Goal: Information Seeking & Learning: Learn about a topic

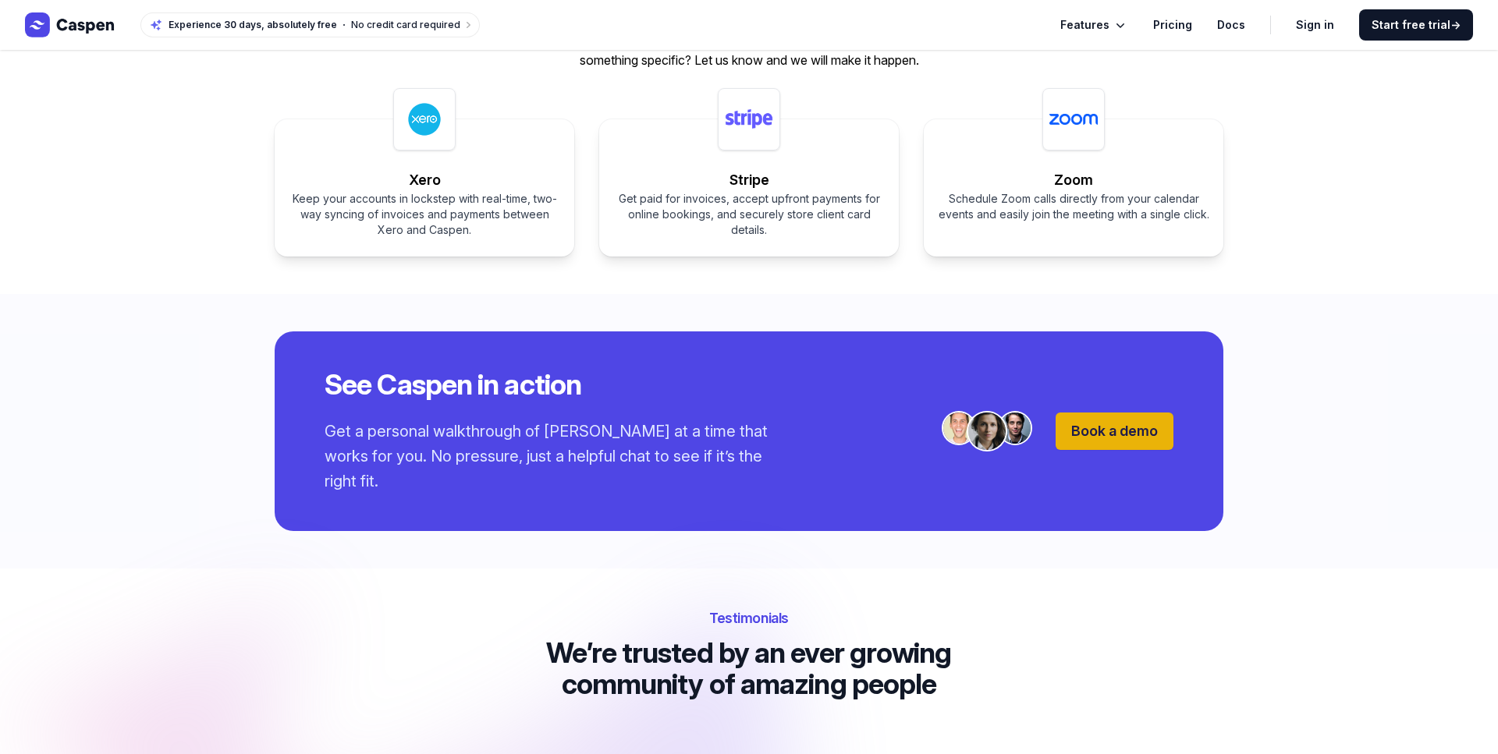
scroll to position [2442, 0]
click at [1108, 19] on span "Features" at bounding box center [1084, 25] width 49 height 19
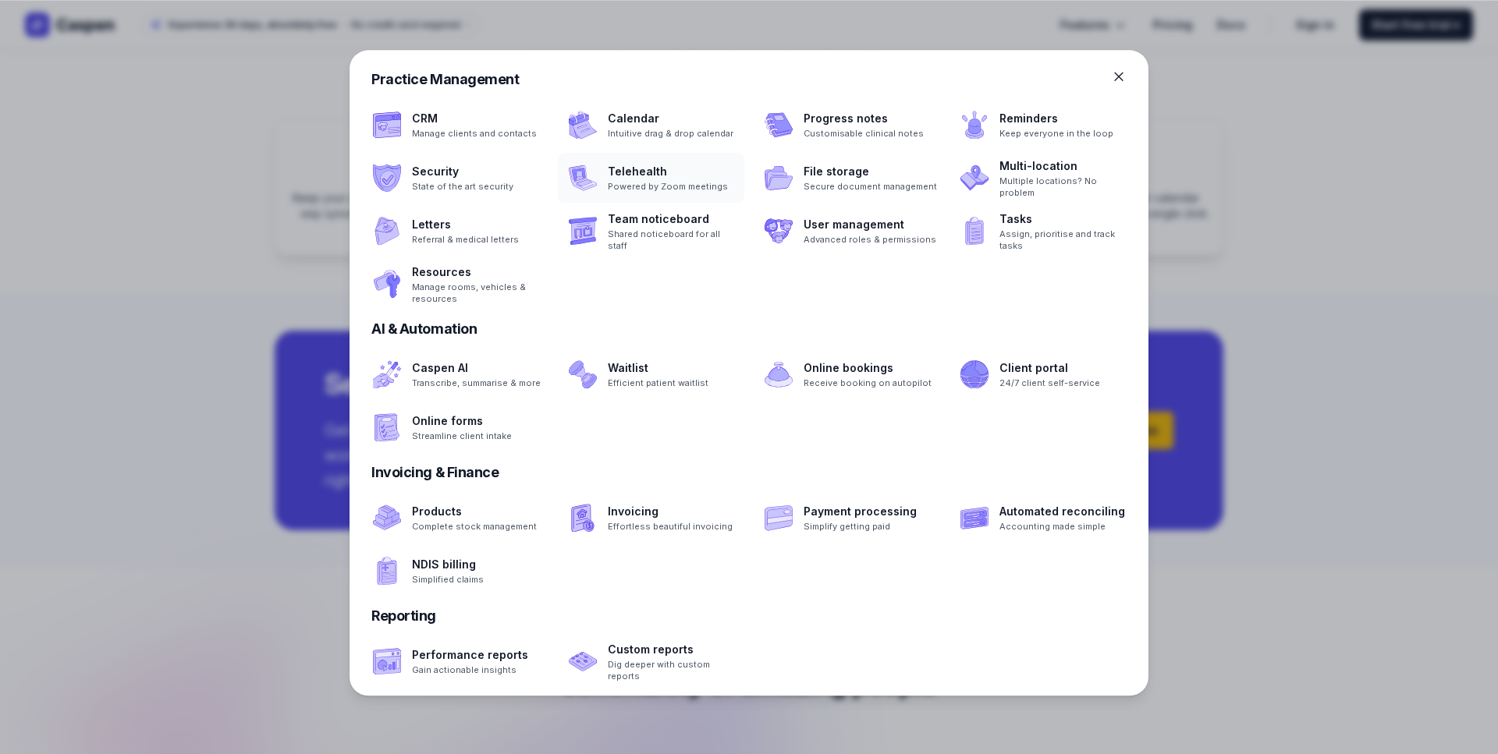
click at [641, 178] on span at bounding box center [651, 178] width 186 height 50
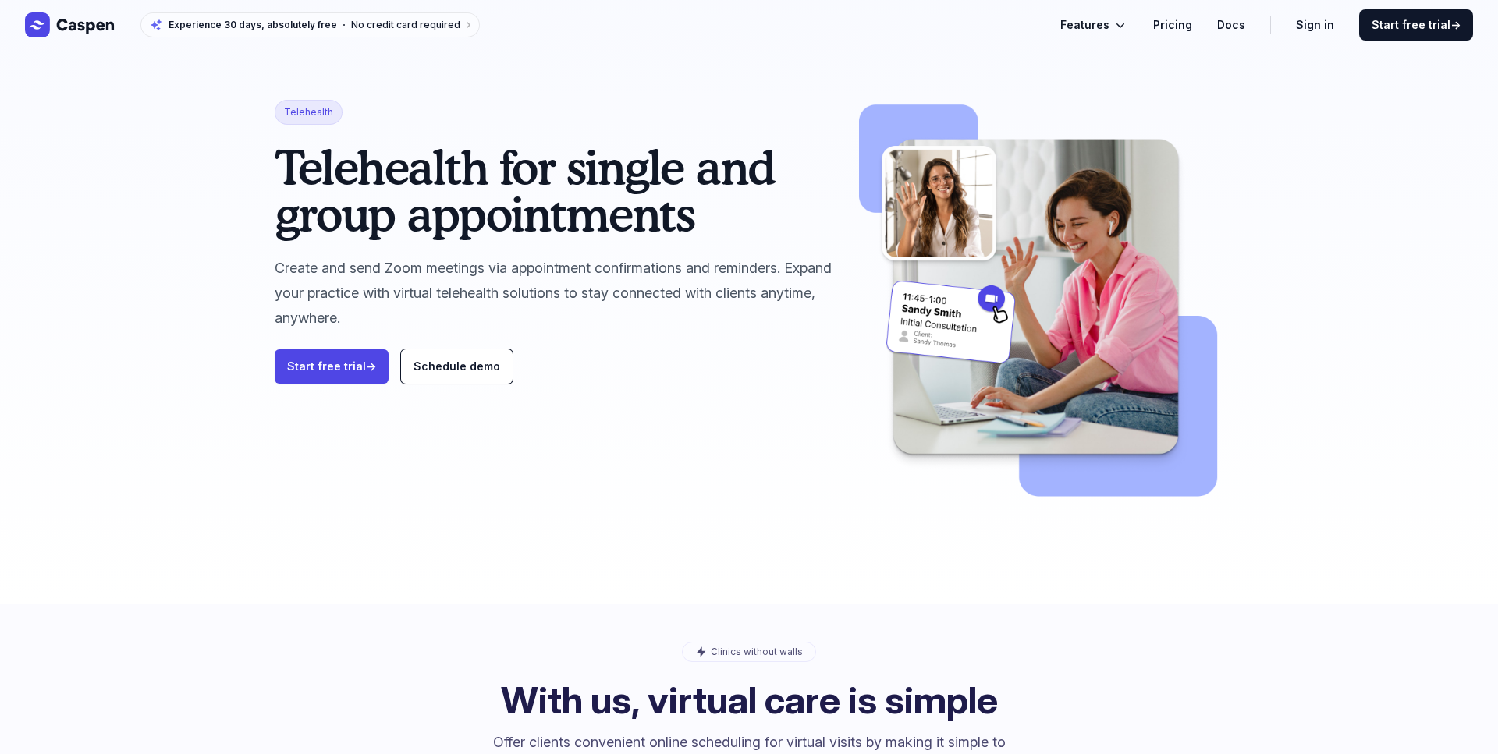
click at [88, 23] on icon "Global" at bounding box center [85, 26] width 57 height 15
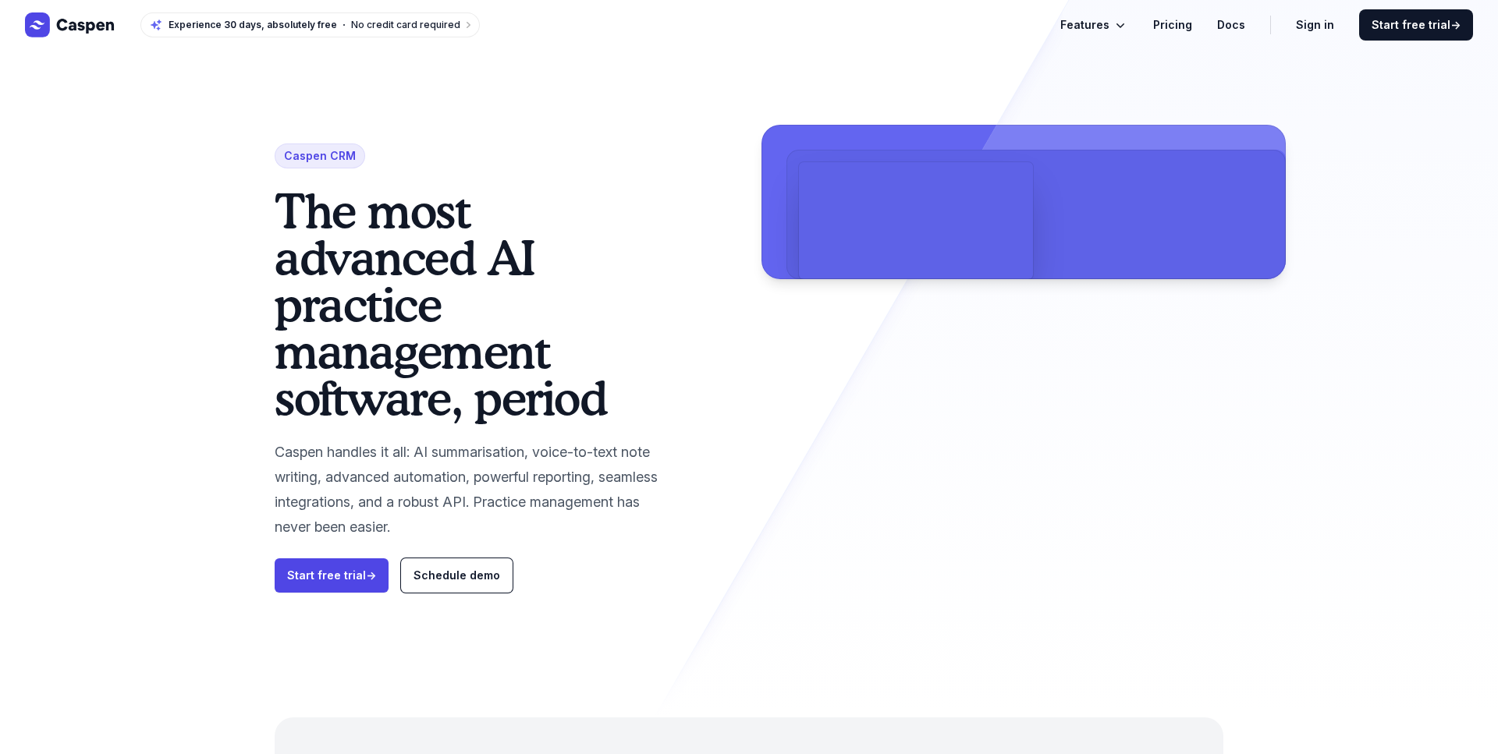
click at [1416, 226] on div "Caspen CRM The most advanced AI practice management software, period Caspen han…" at bounding box center [749, 359] width 1498 height 718
click at [1124, 27] on icon "Global" at bounding box center [1121, 25] width 16 height 16
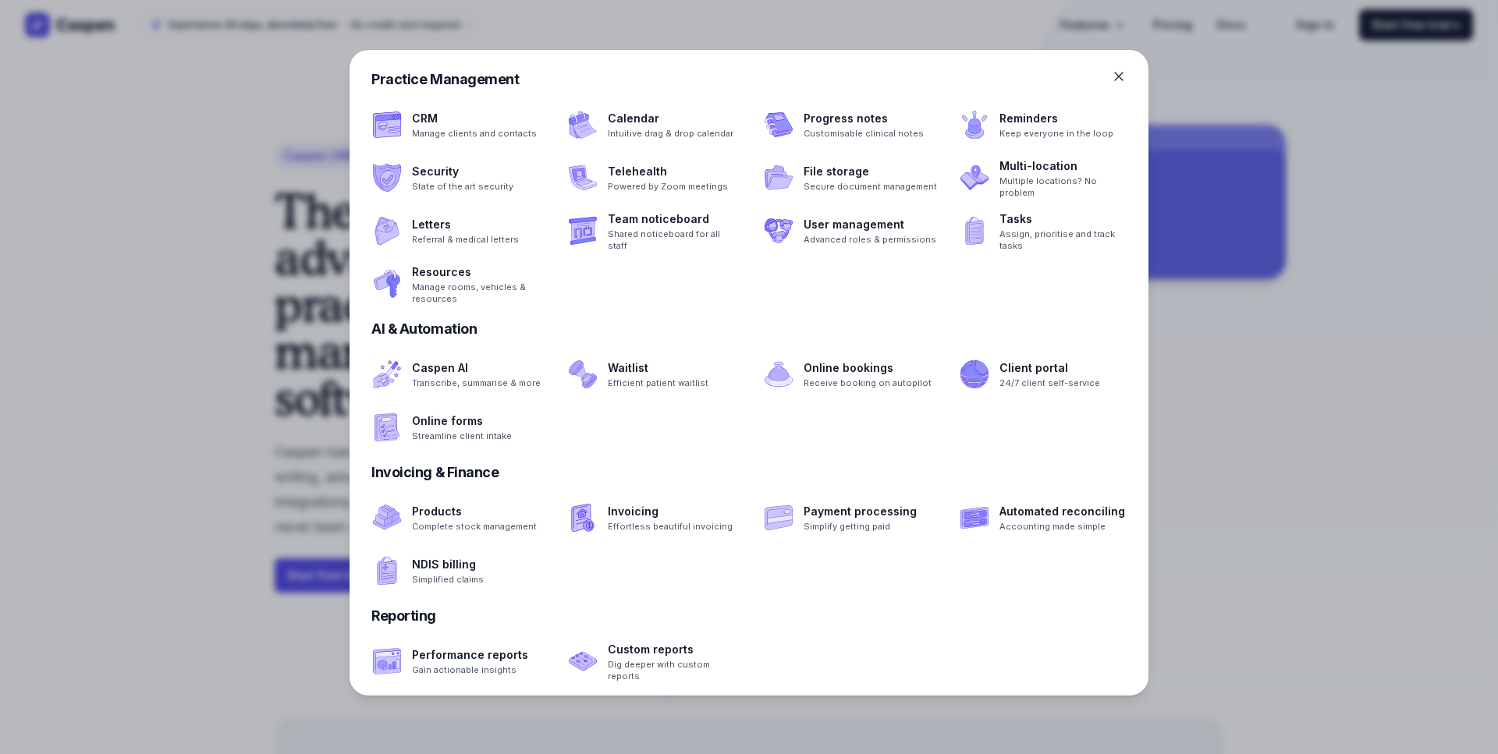
click at [1287, 183] on div at bounding box center [749, 377] width 1498 height 754
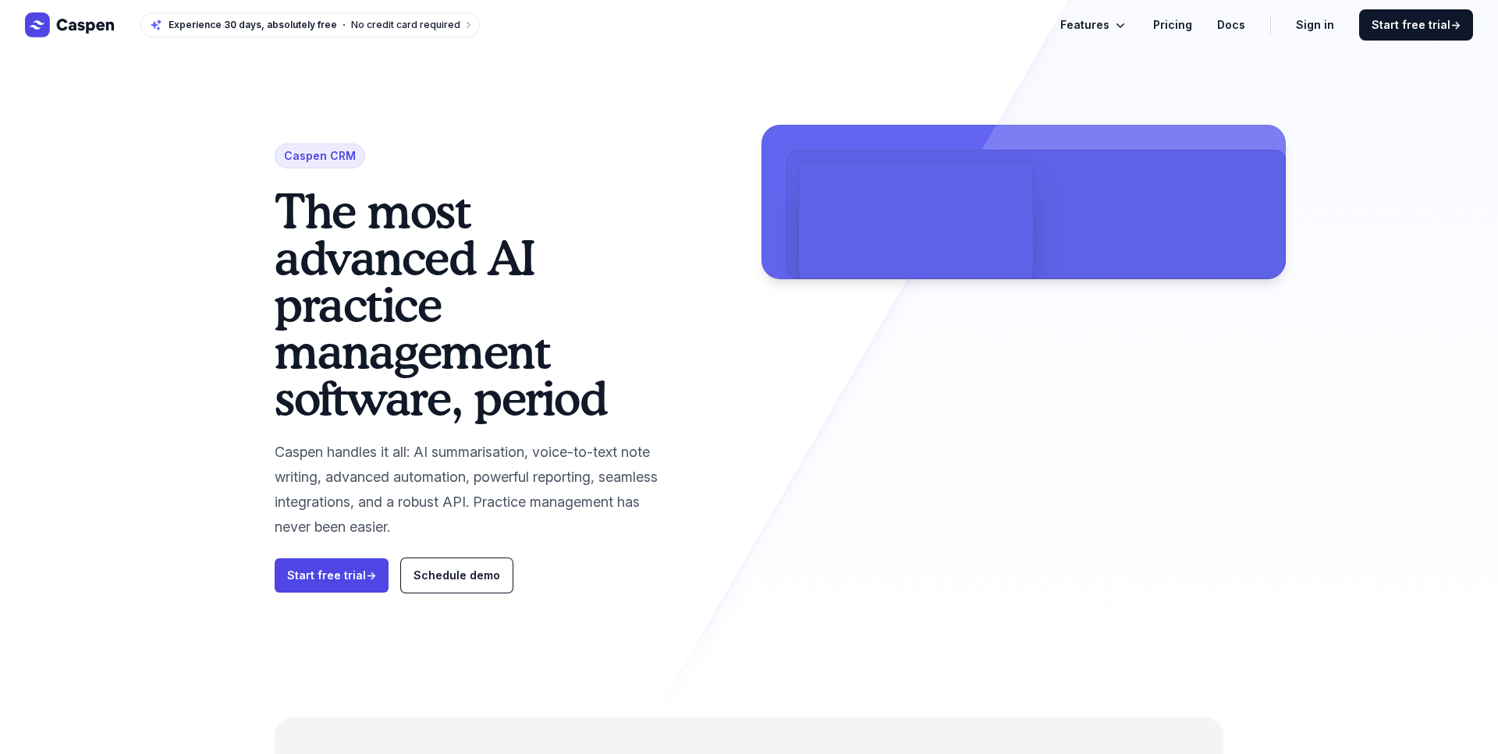
click at [1181, 27] on link "Pricing" at bounding box center [1172, 25] width 39 height 19
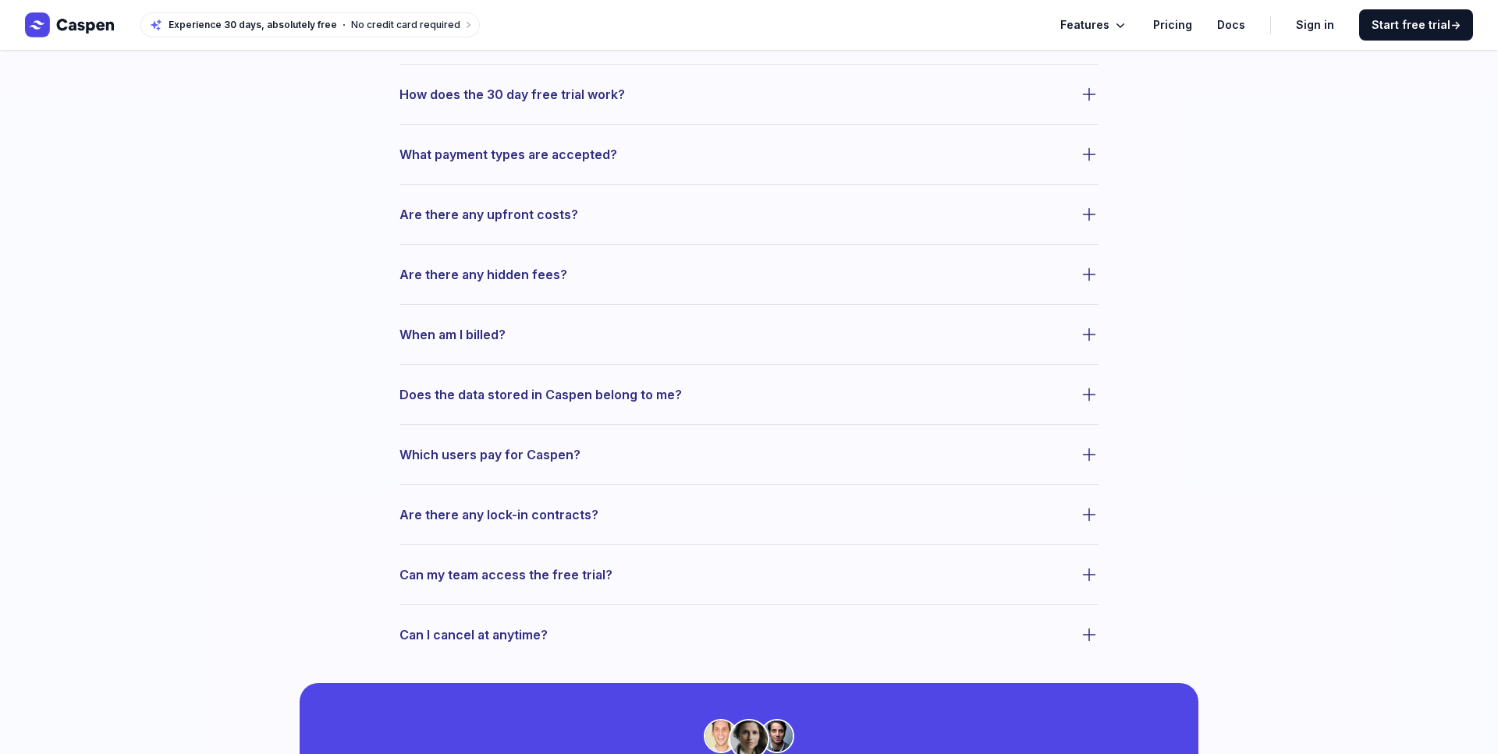
scroll to position [699, 0]
click at [1090, 272] on icon "button" at bounding box center [1089, 273] width 19 height 19
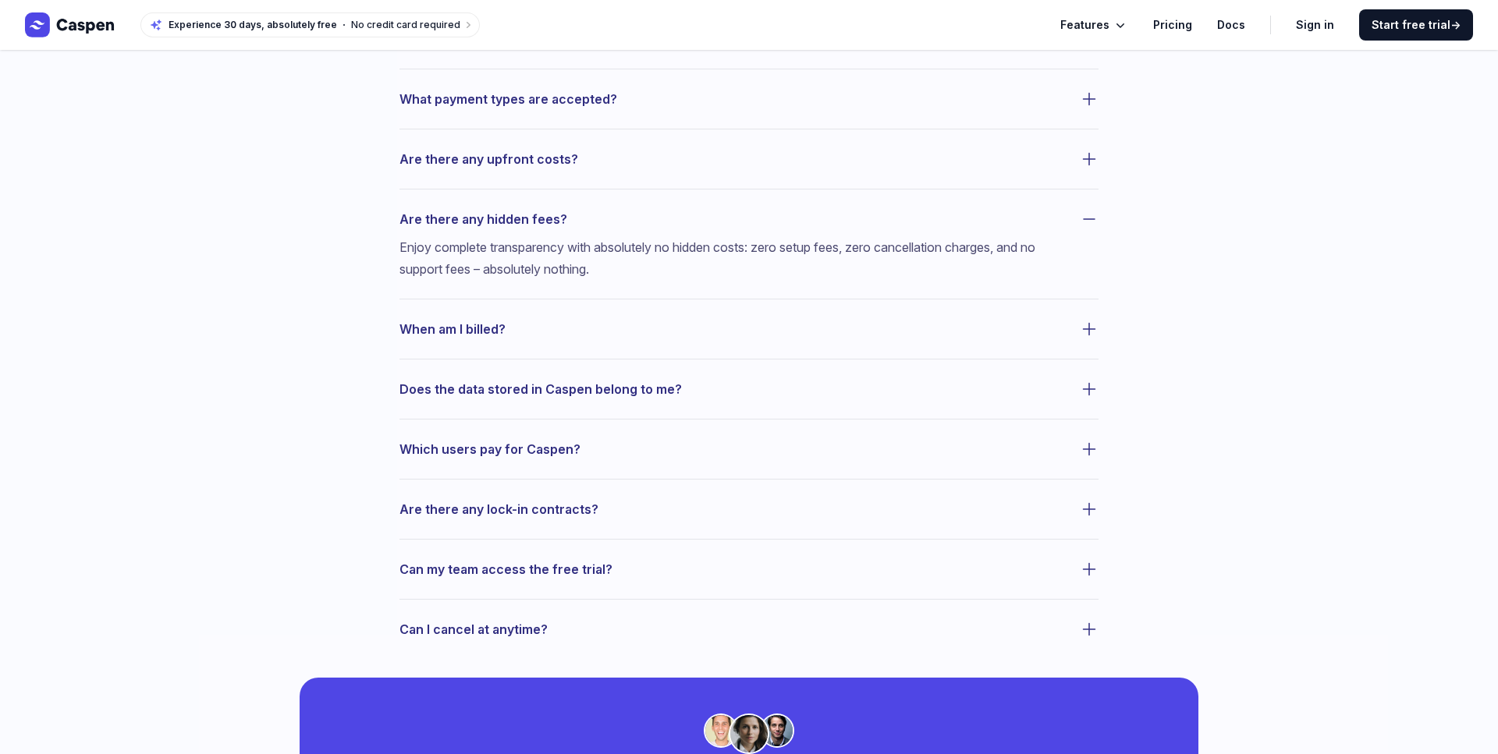
scroll to position [754, 0]
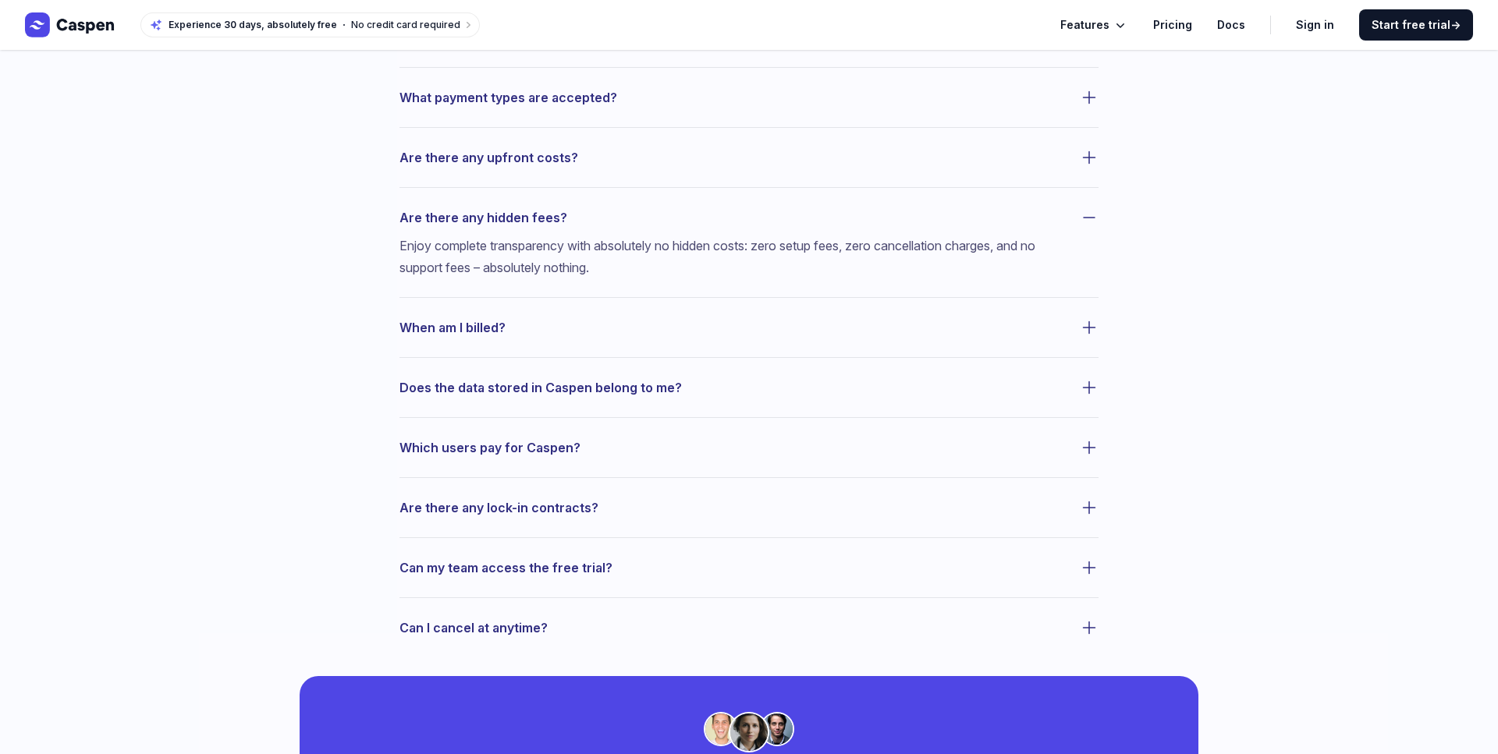
click at [1091, 335] on icon "button" at bounding box center [1089, 327] width 19 height 19
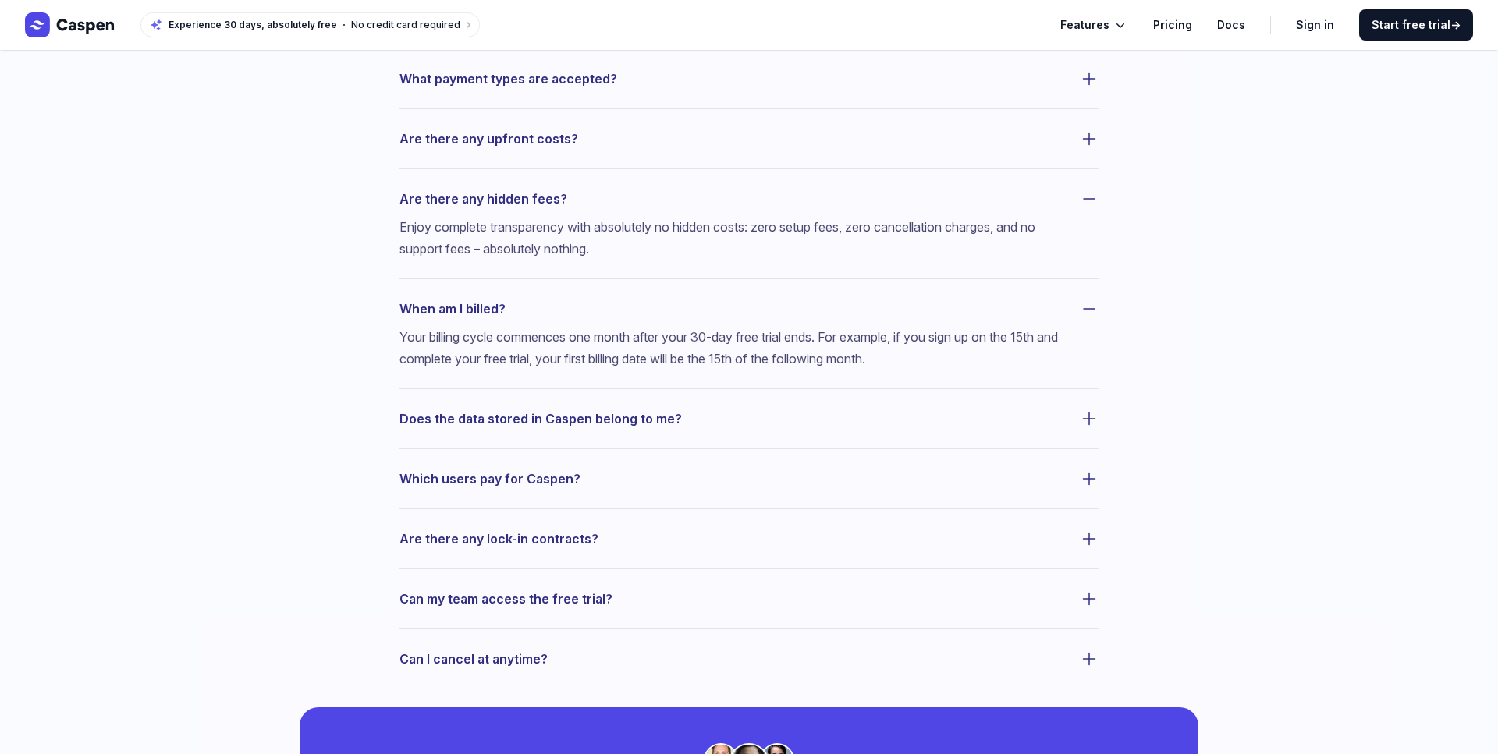
scroll to position [783, 0]
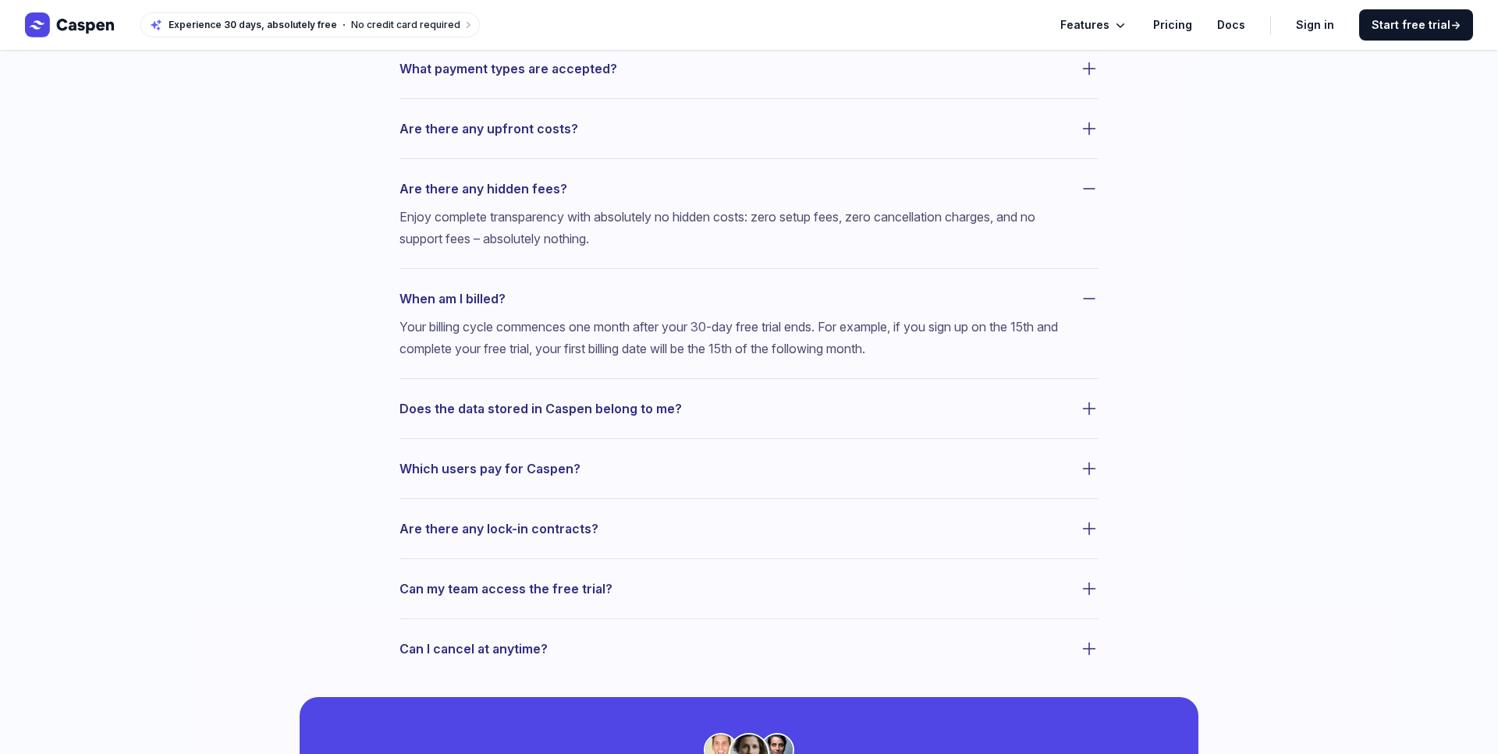
click at [1084, 412] on icon "button" at bounding box center [1089, 408] width 19 height 19
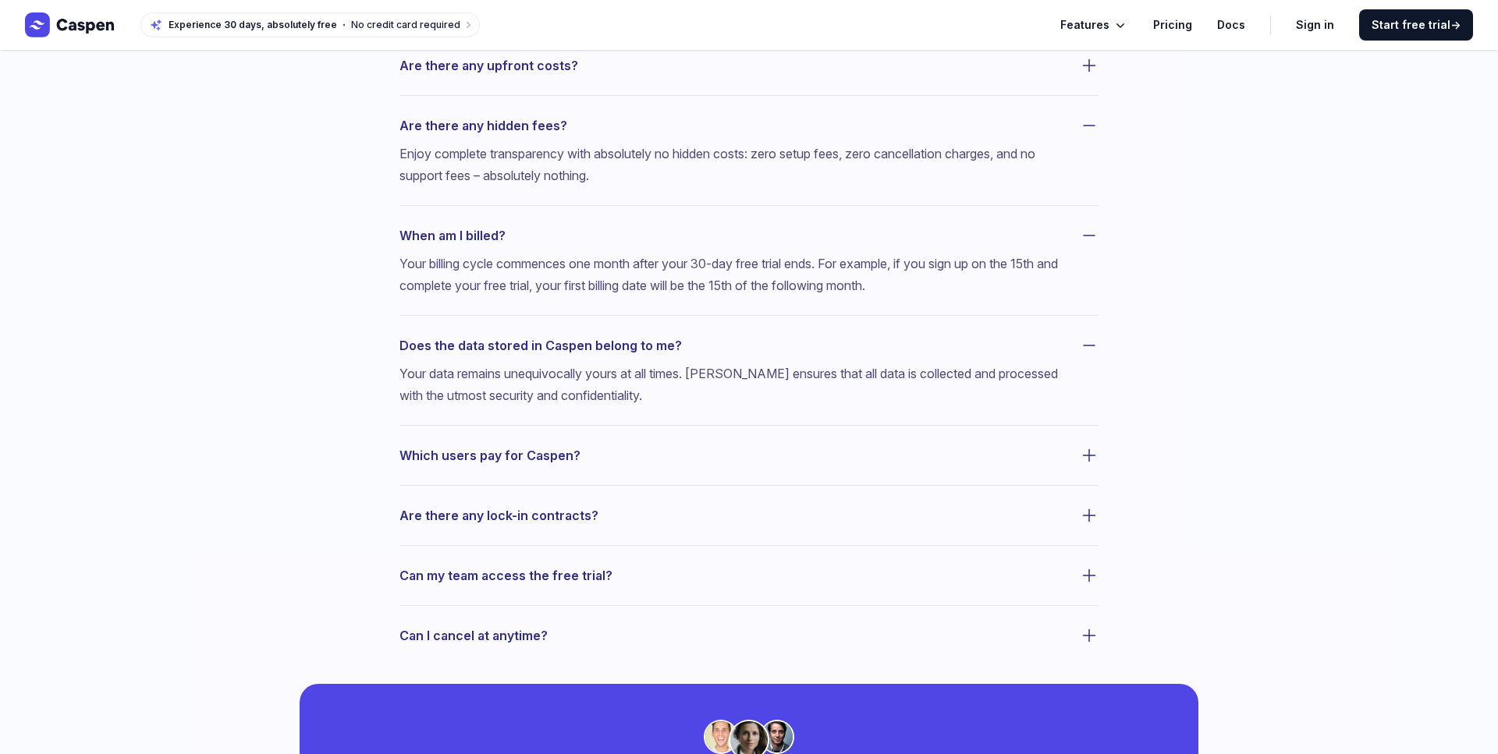
scroll to position [856, 0]
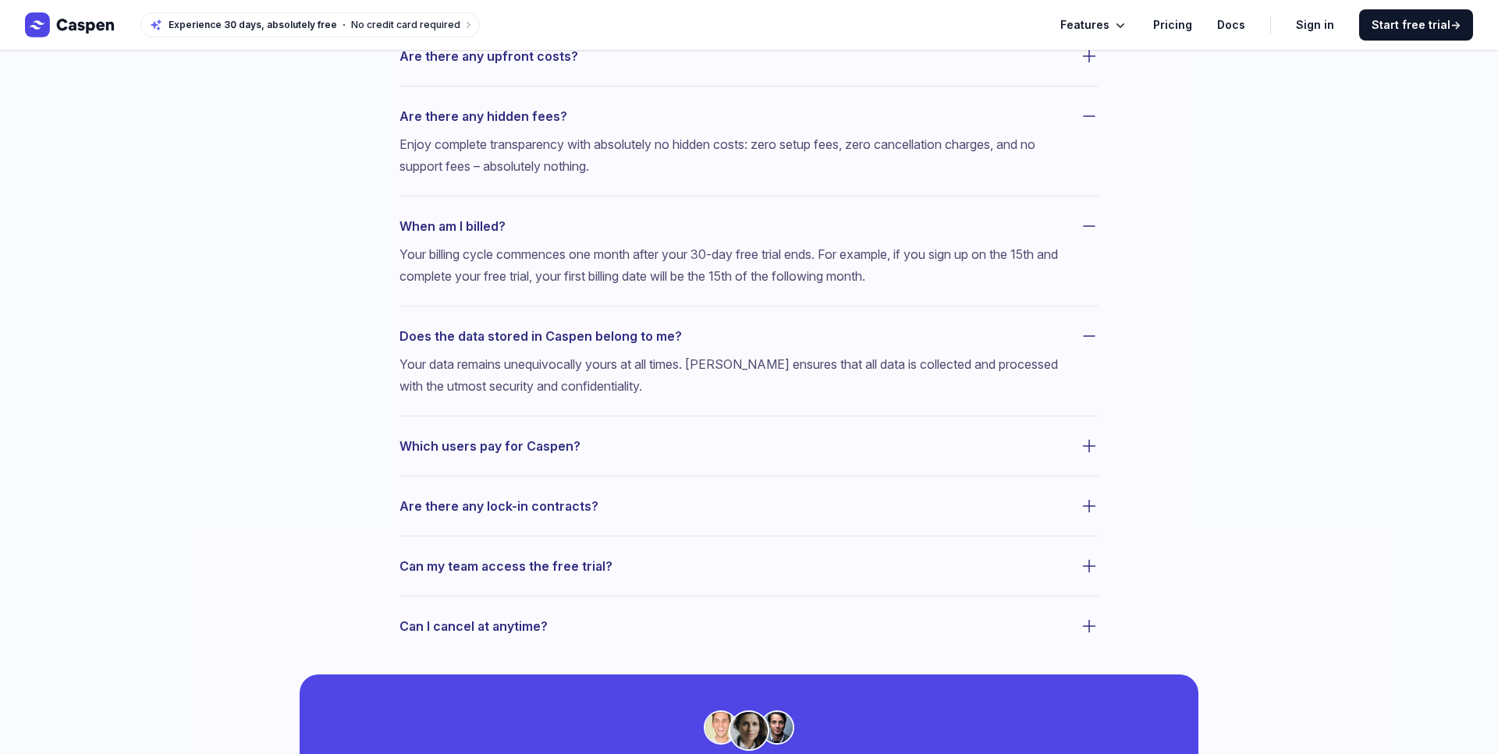
click at [1091, 449] on icon "button" at bounding box center [1089, 446] width 19 height 19
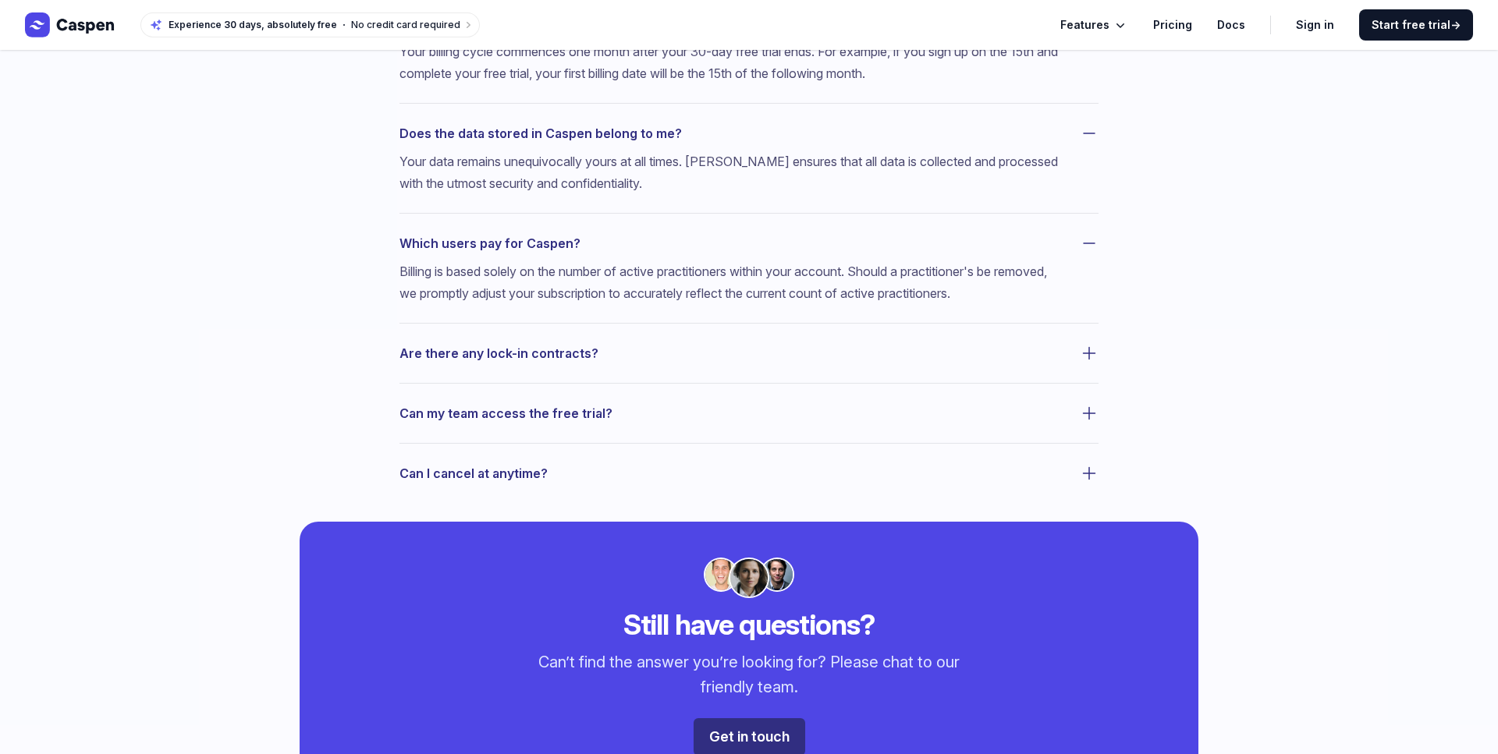
scroll to position [1059, 0]
click at [1089, 481] on icon "button" at bounding box center [1089, 472] width 19 height 19
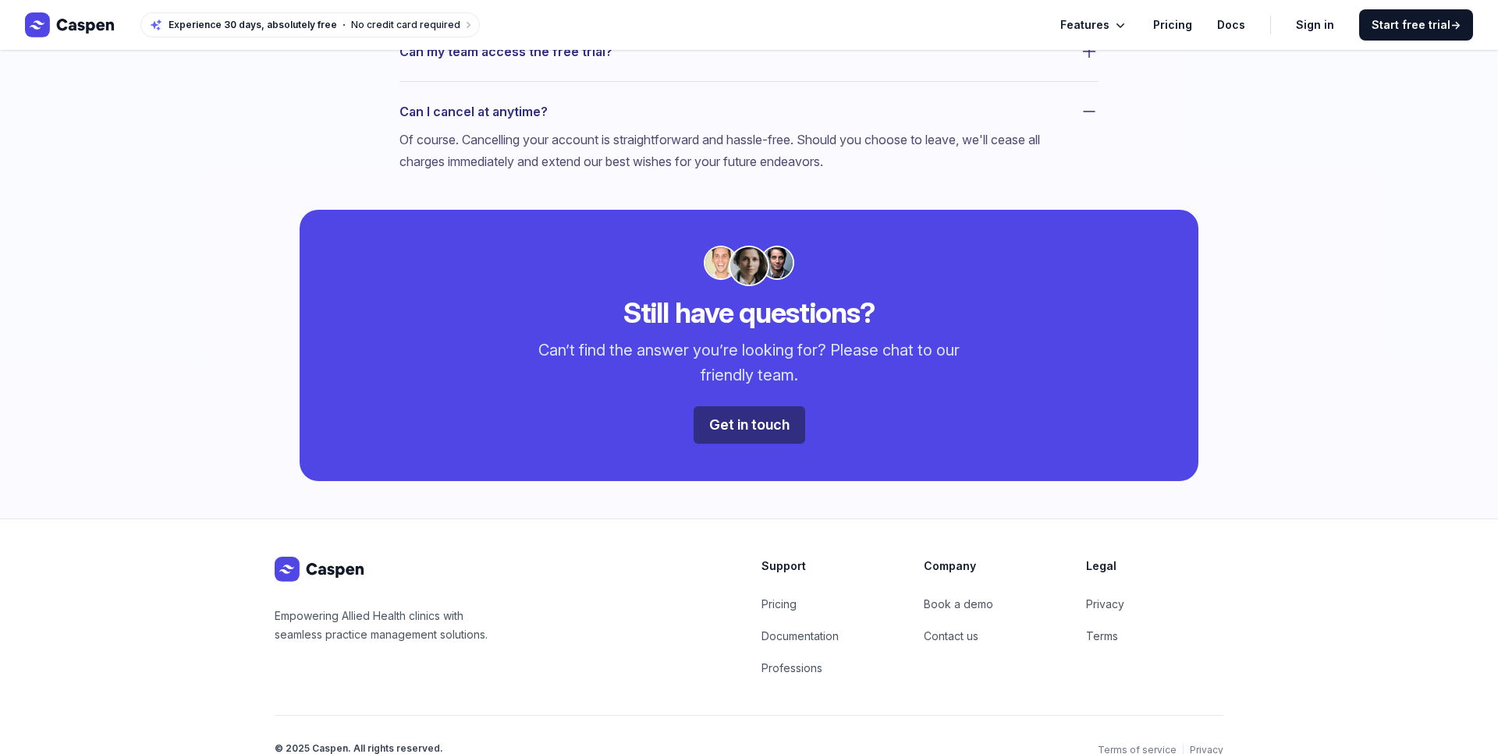
scroll to position [1447, 0]
